Goal: Complete application form

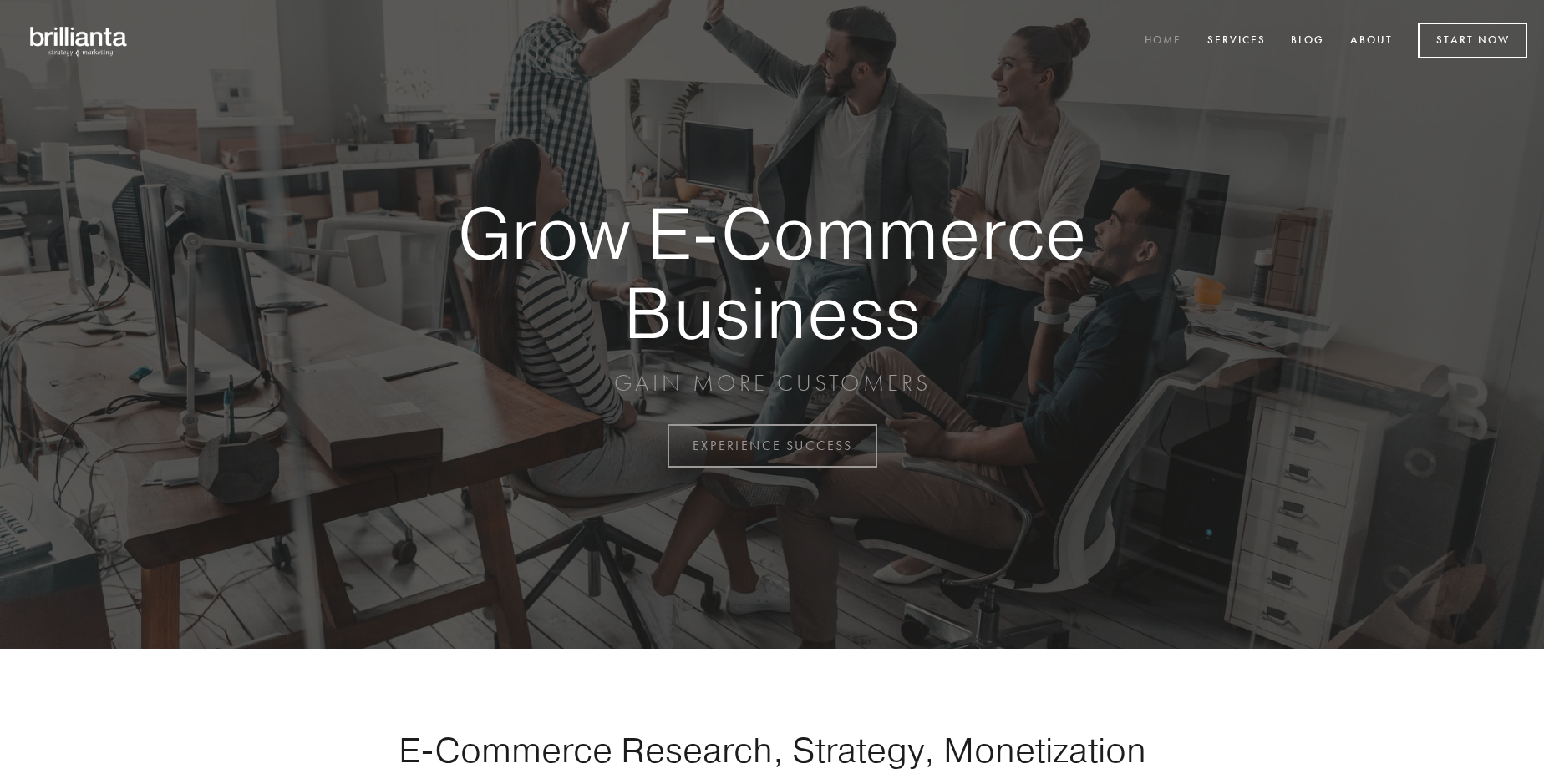
scroll to position [4379, 0]
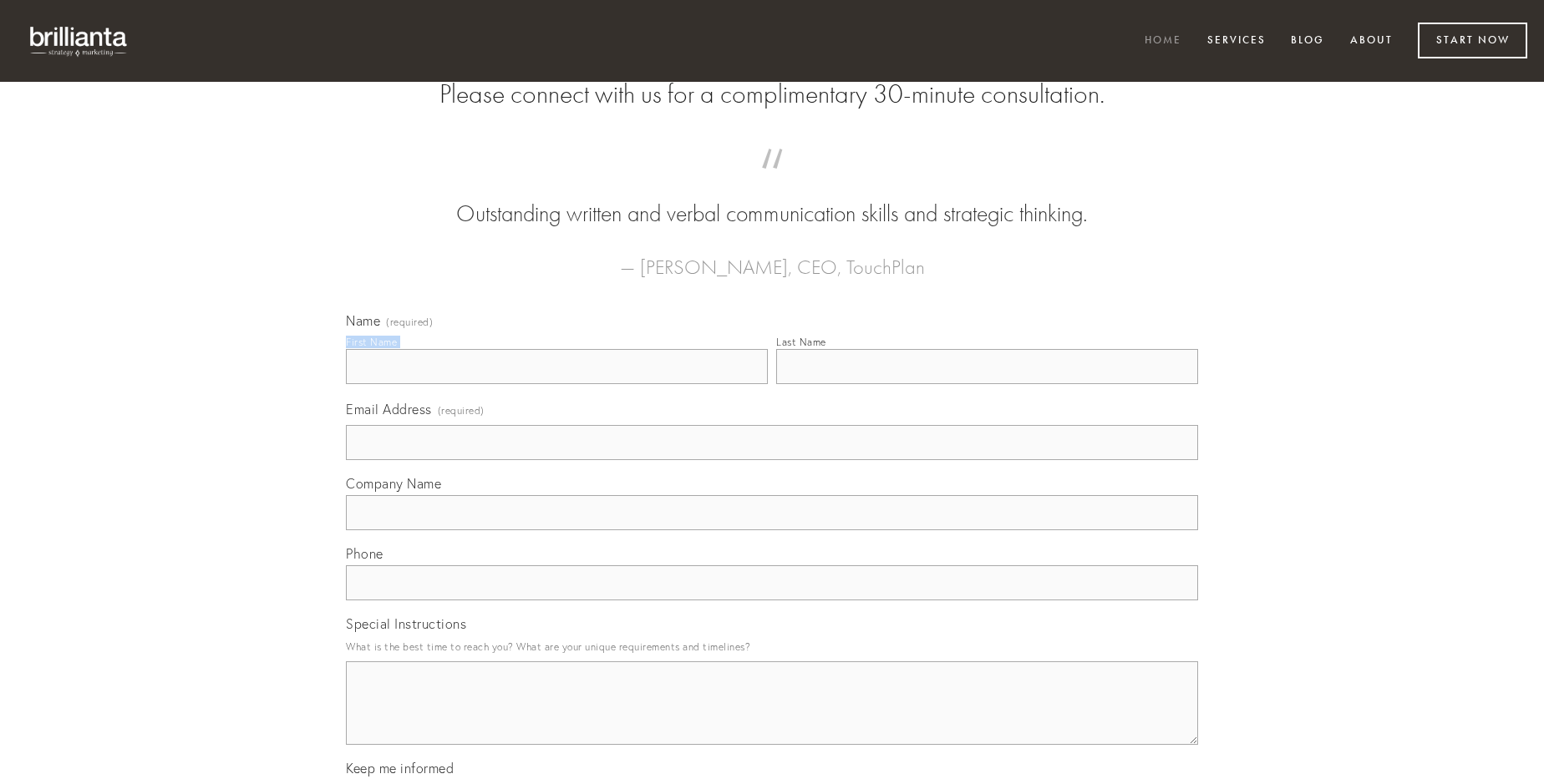
type input "[PERSON_NAME]"
click at [987, 384] on input "Last Name" at bounding box center [988, 367] width 422 height 35
type input "[PERSON_NAME]"
click at [772, 460] on input "Email Address (required)" at bounding box center [772, 443] width 853 height 35
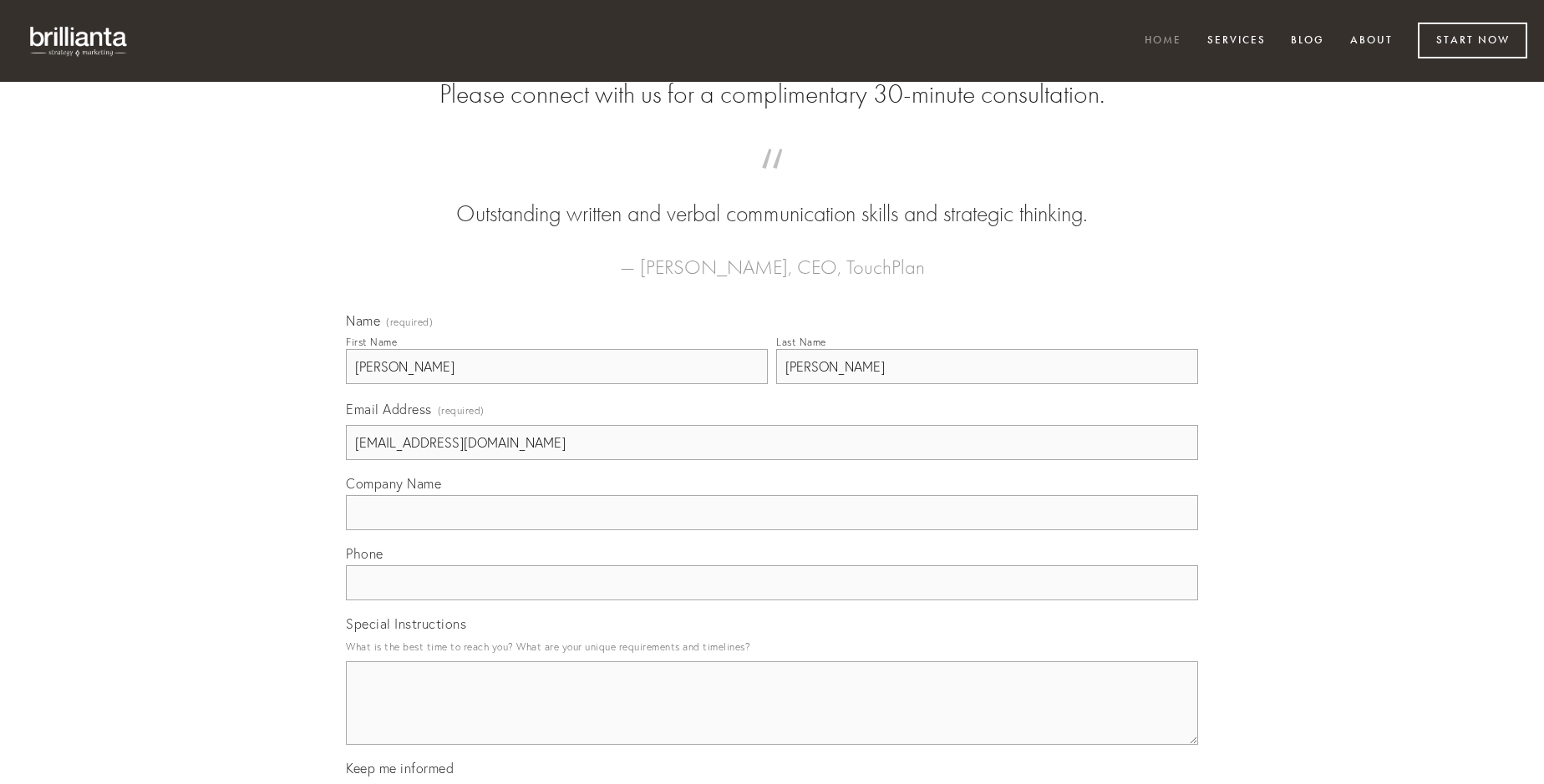
type input "[EMAIL_ADDRESS][DOMAIN_NAME]"
click at [772, 531] on input "Company Name" at bounding box center [772, 513] width 853 height 35
type input "cribro"
click at [772, 600] on input "text" at bounding box center [772, 584] width 853 height 35
click at [772, 719] on textarea "Special Instructions" at bounding box center [772, 703] width 853 height 83
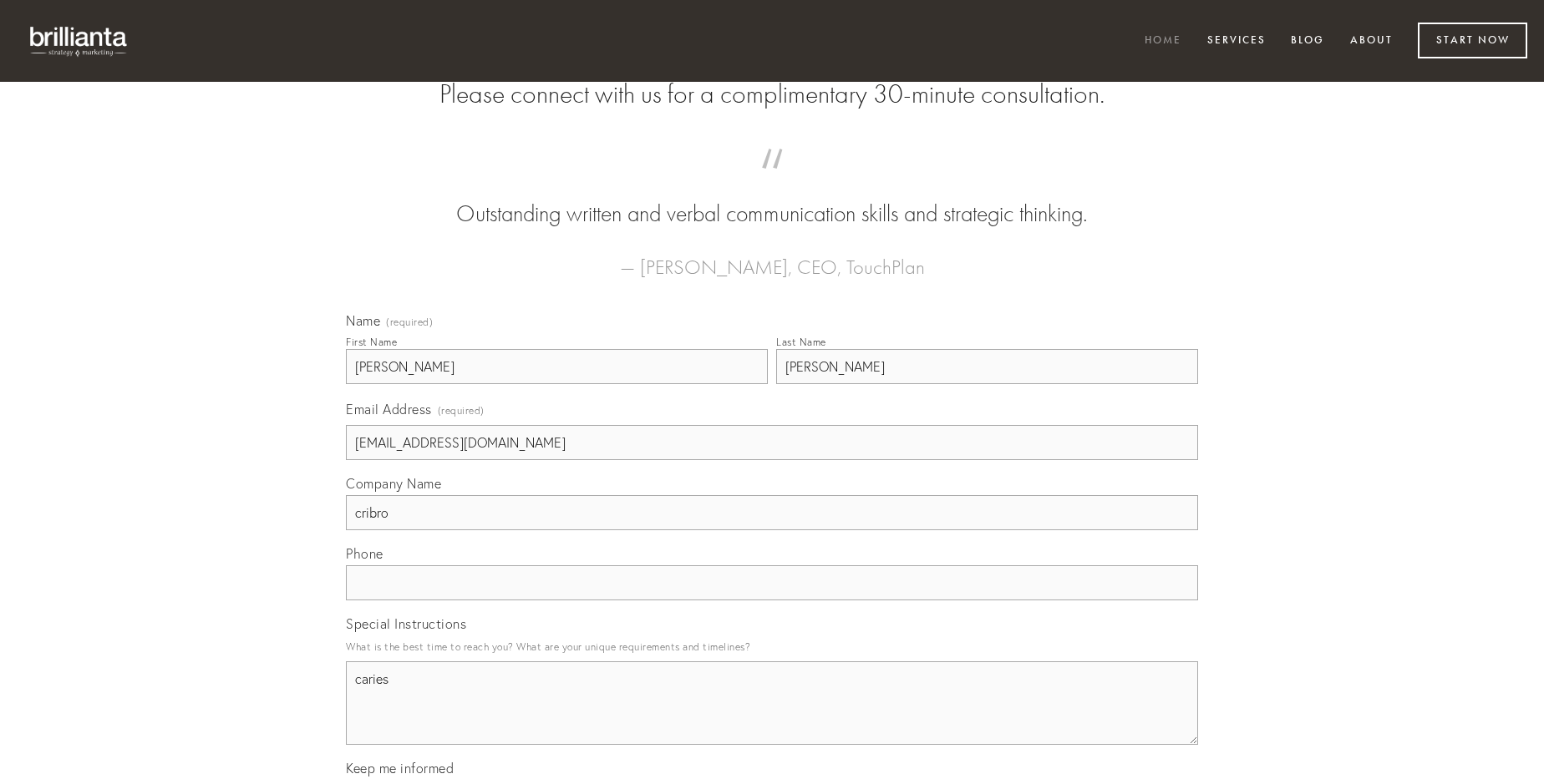
type textarea "caries"
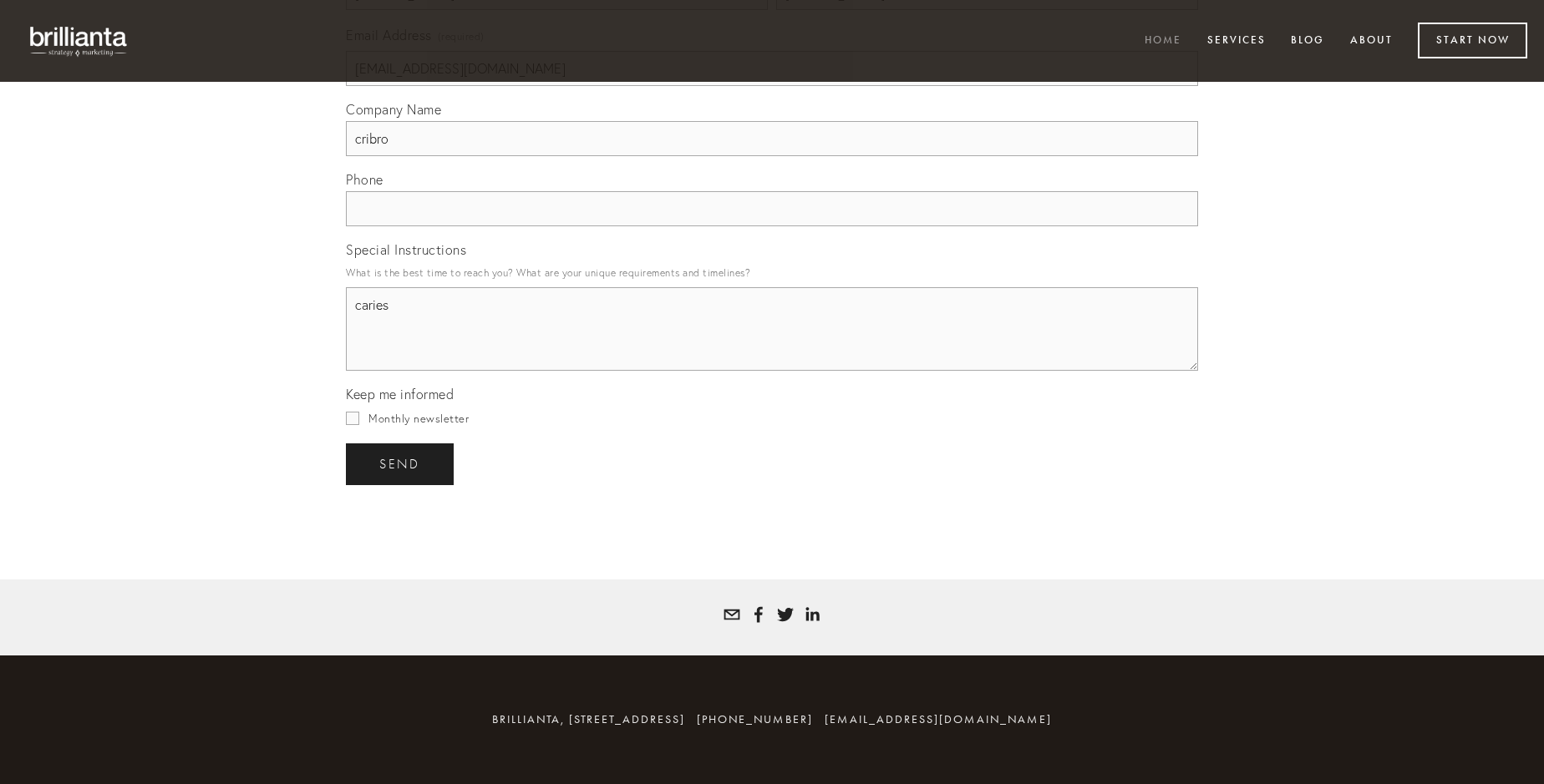
click at [401, 463] on span "send" at bounding box center [400, 463] width 41 height 15
